Goal: Task Accomplishment & Management: Complete application form

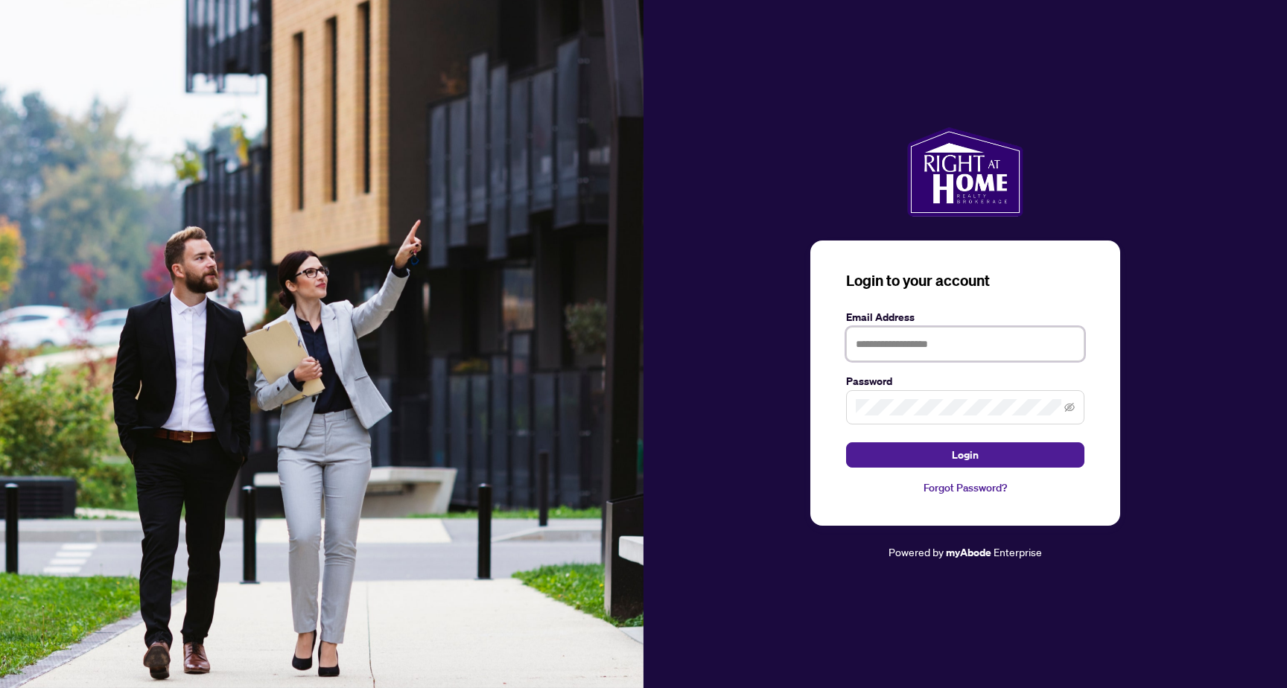
click at [947, 359] on input "text" at bounding box center [965, 344] width 238 height 34
type input "**********"
click at [1012, 457] on button "Login" at bounding box center [965, 454] width 238 height 25
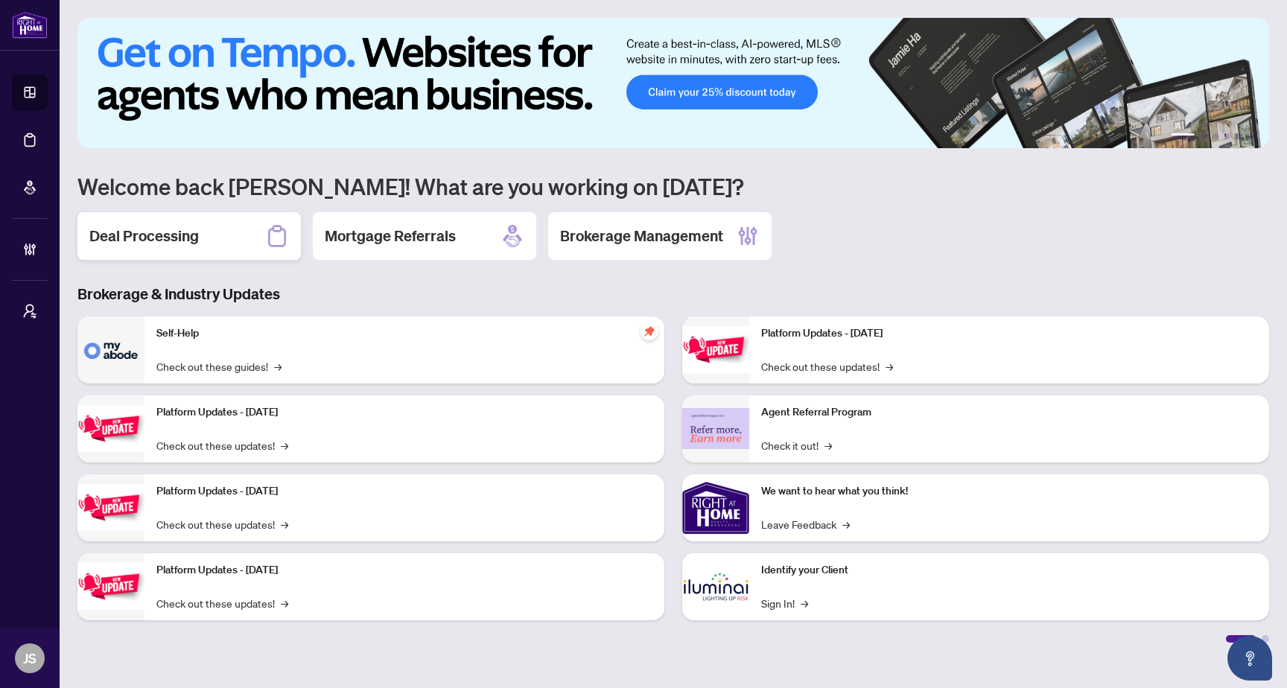
click at [165, 239] on h2 "Deal Processing" at bounding box center [143, 236] width 109 height 21
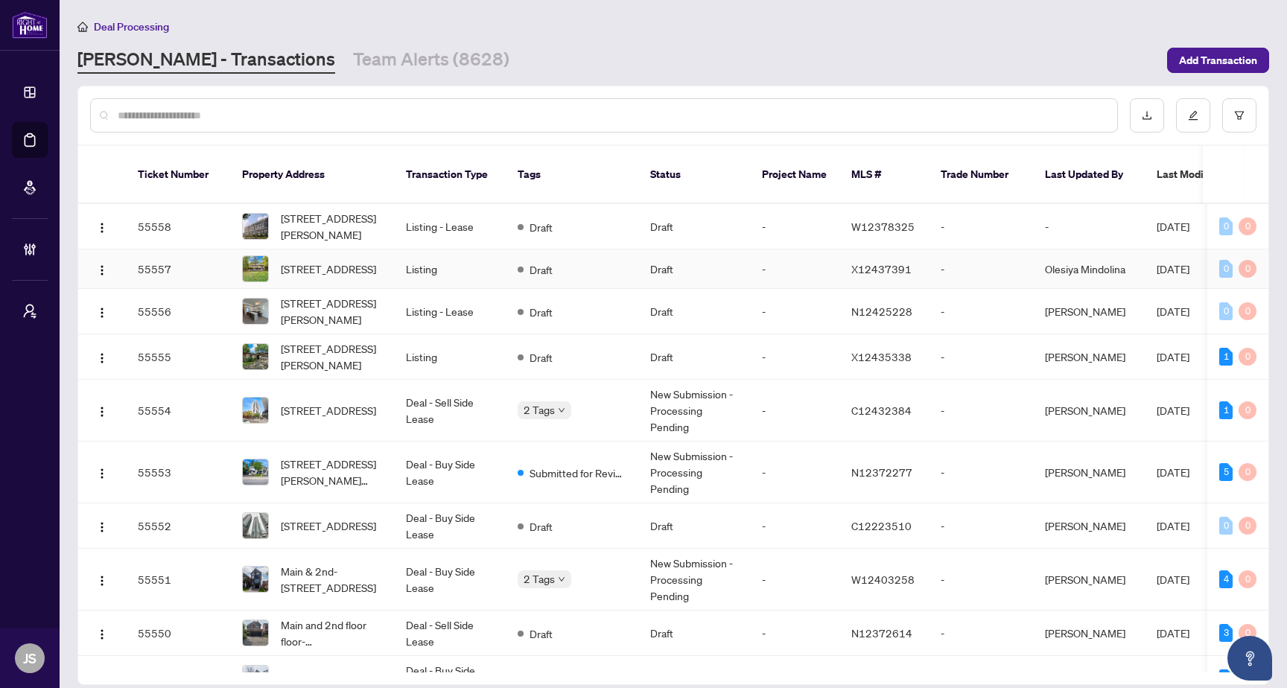
click at [197, 210] on td "55558" at bounding box center [178, 226] width 104 height 45
click at [315, 210] on span "213-50 George Butchart Dr, Toronto, Ontario M3K 0C9, Canada" at bounding box center [331, 226] width 101 height 33
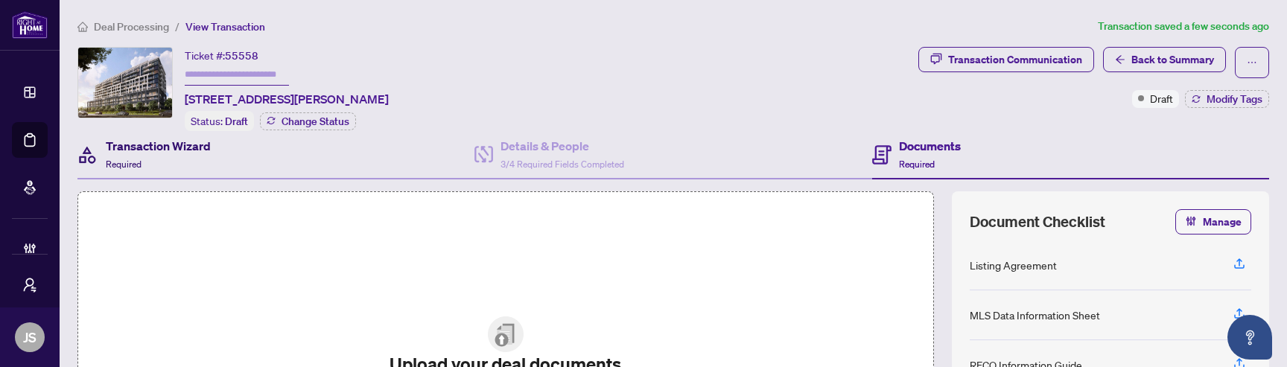
click at [179, 139] on h4 "Transaction Wizard" at bounding box center [158, 146] width 105 height 18
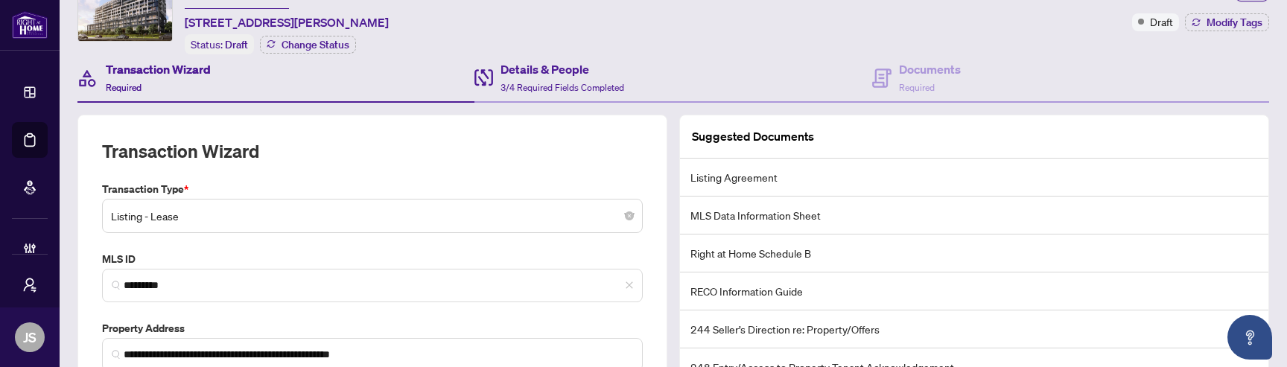
scroll to position [153, 0]
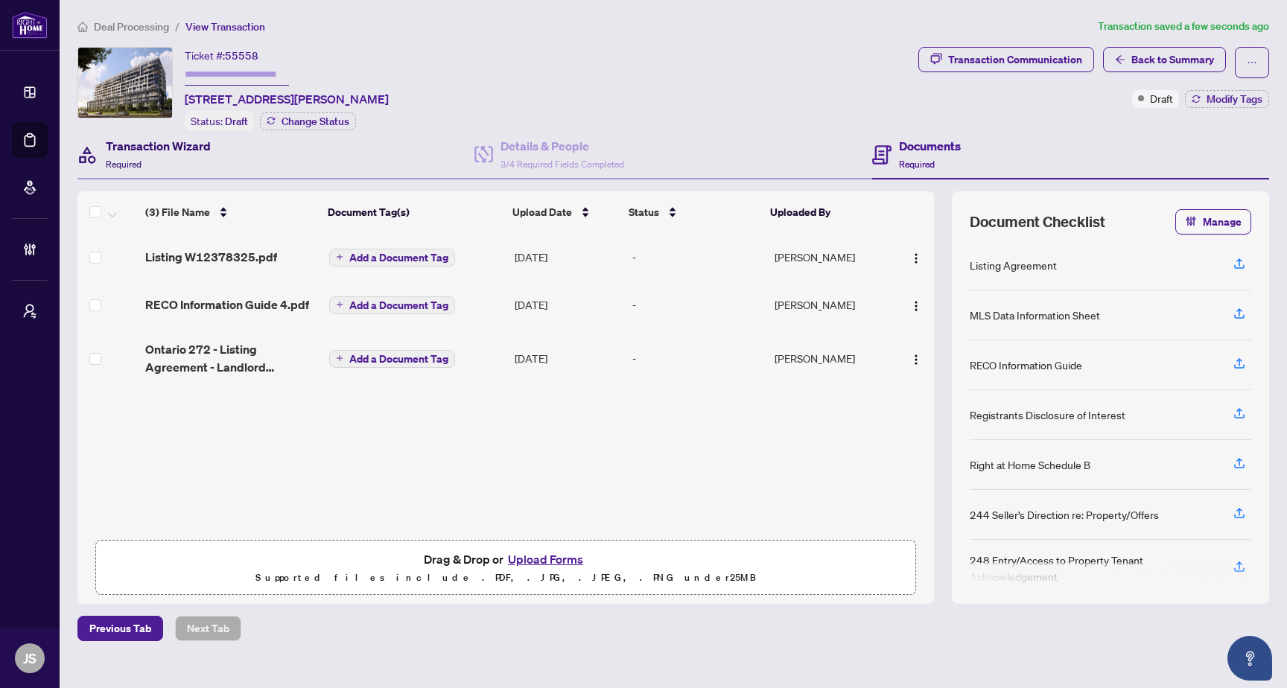
click at [182, 168] on div "Transaction Wizard Required" at bounding box center [158, 154] width 105 height 35
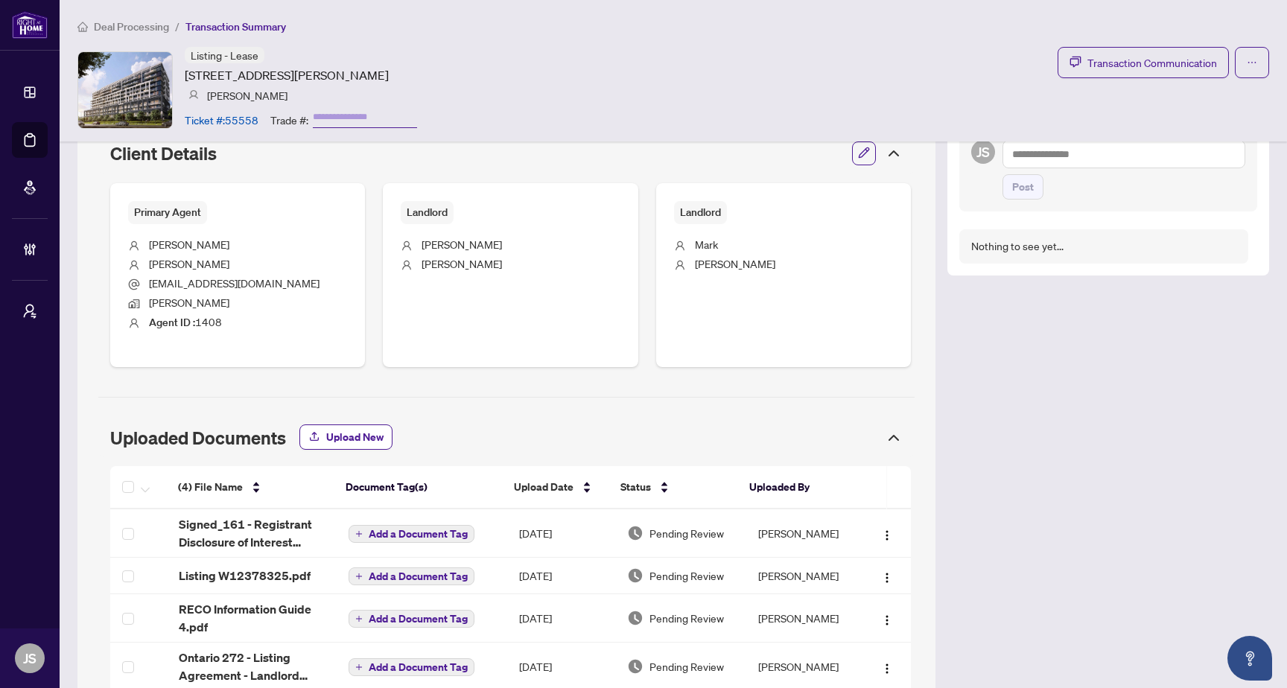
scroll to position [571, 0]
